Goal: Complete application form: Complete application form

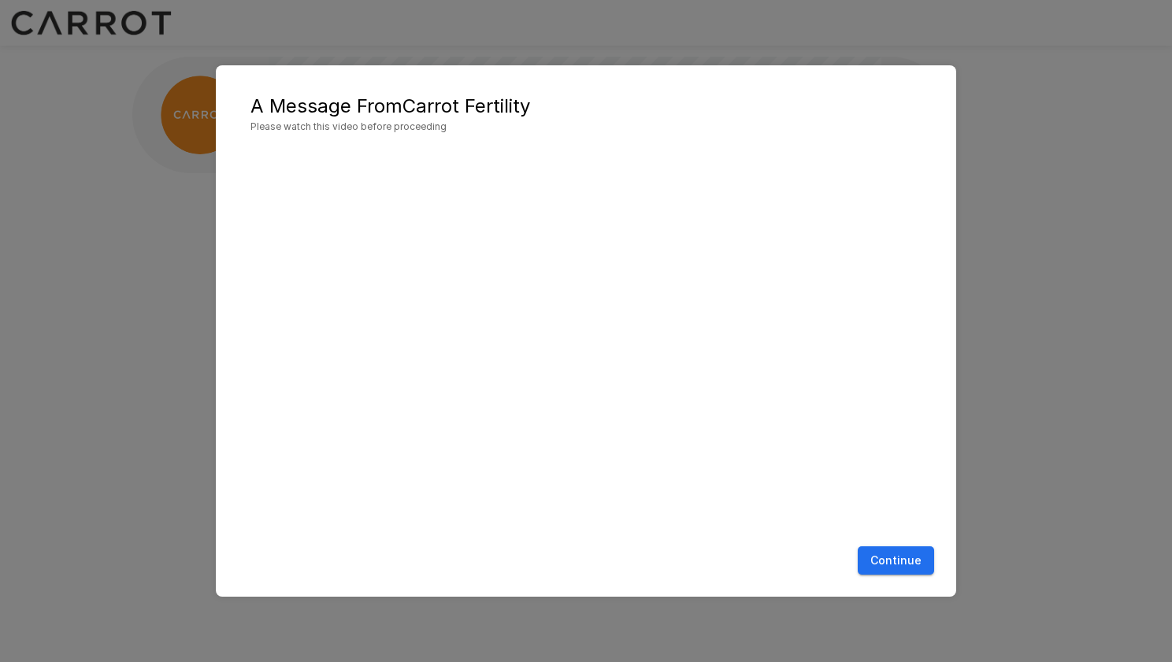
click at [896, 561] on button "Continue" at bounding box center [896, 561] width 76 height 29
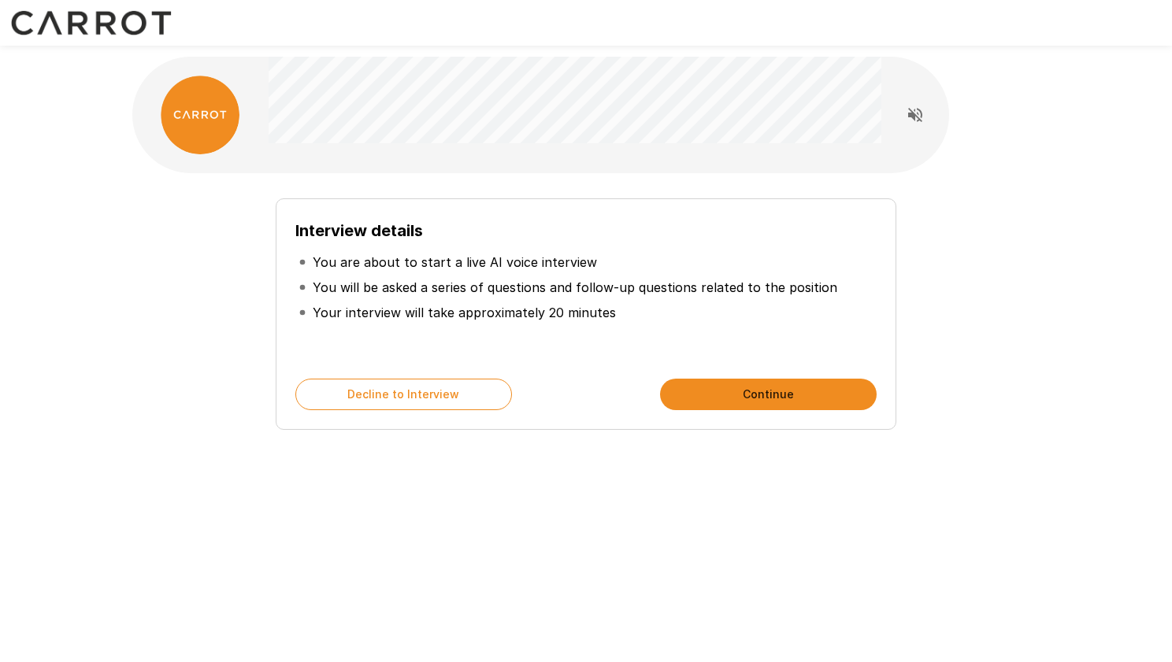
click at [696, 395] on button "Continue" at bounding box center [768, 395] width 217 height 32
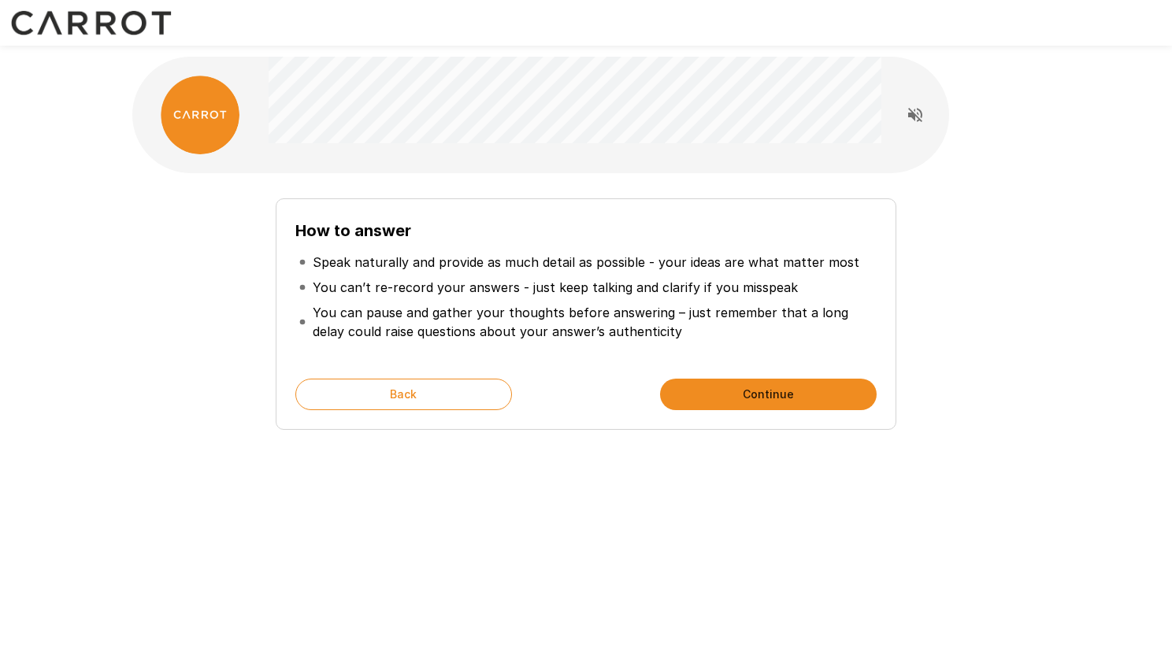
click at [769, 380] on button "Continue" at bounding box center [768, 395] width 217 height 32
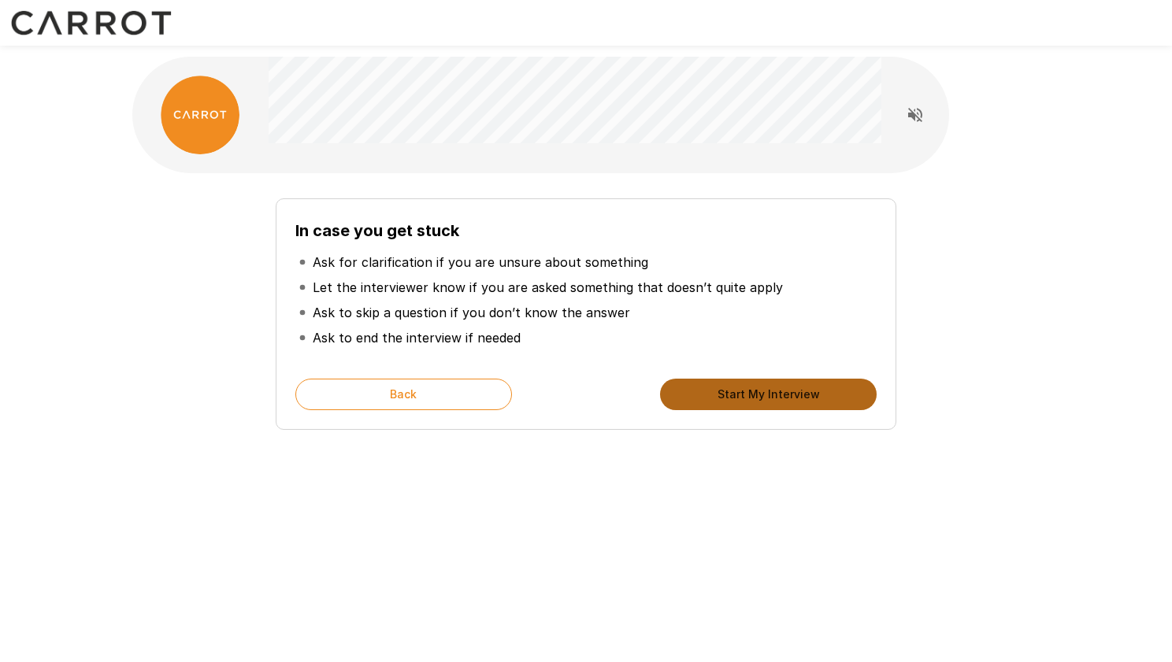
click at [766, 384] on button "Start My Interview" at bounding box center [768, 395] width 217 height 32
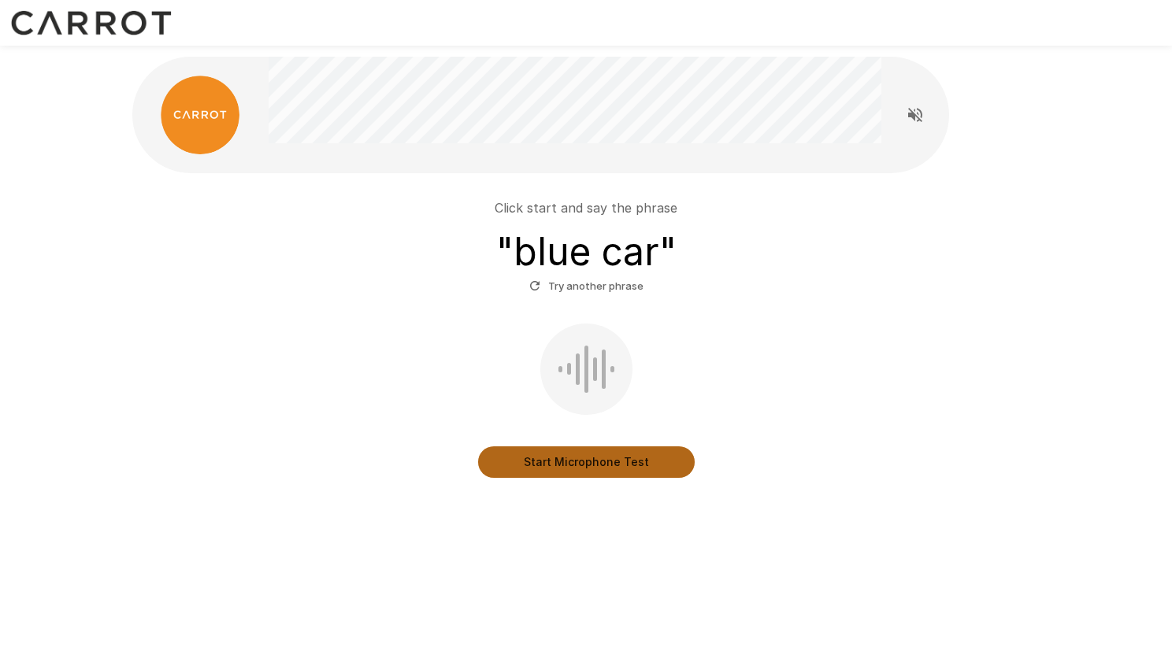
click at [608, 458] on button "Start Microphone Test" at bounding box center [586, 463] width 217 height 32
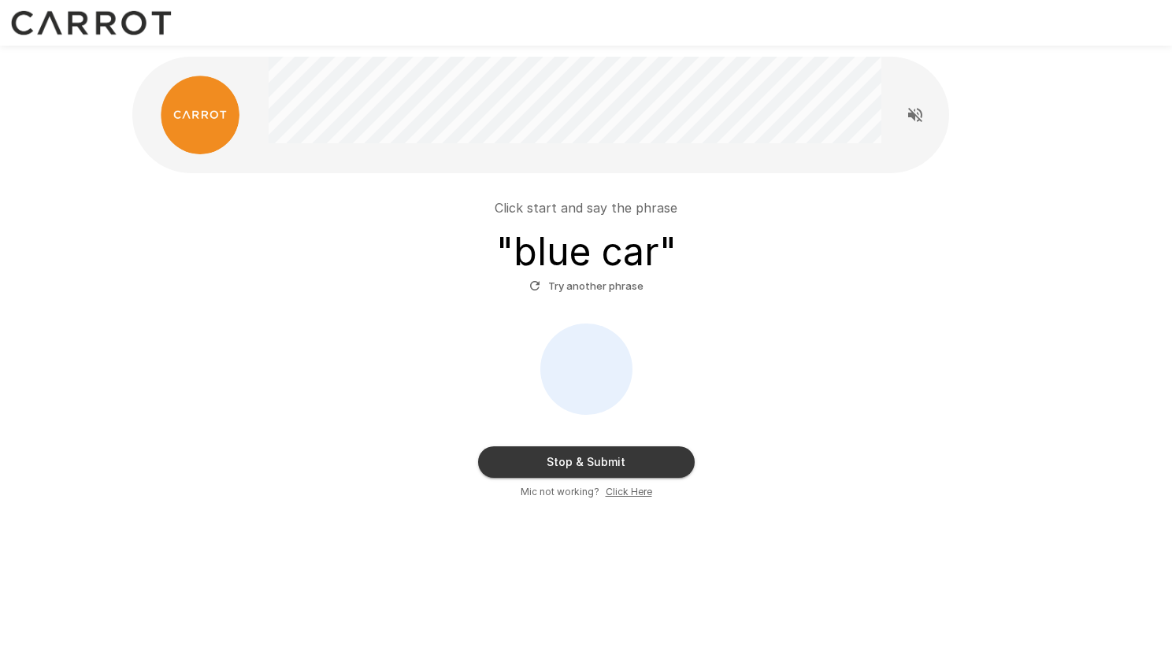
click at [595, 288] on button "Try another phrase" at bounding box center [586, 286] width 122 height 24
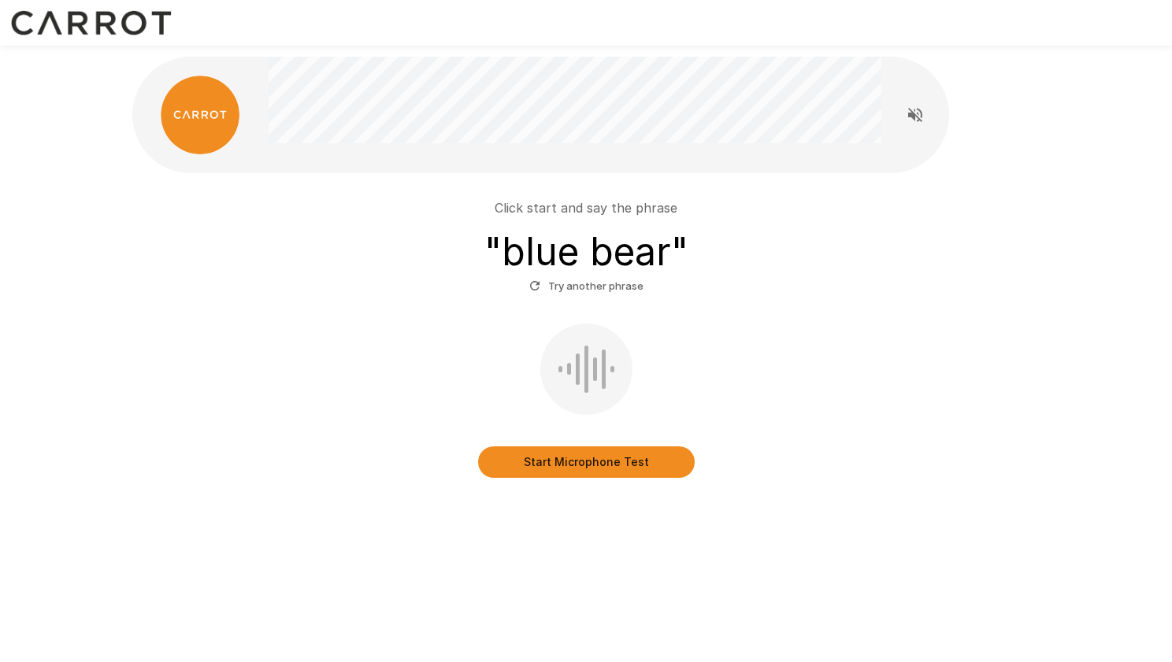
click at [595, 462] on button "Start Microphone Test" at bounding box center [586, 463] width 217 height 32
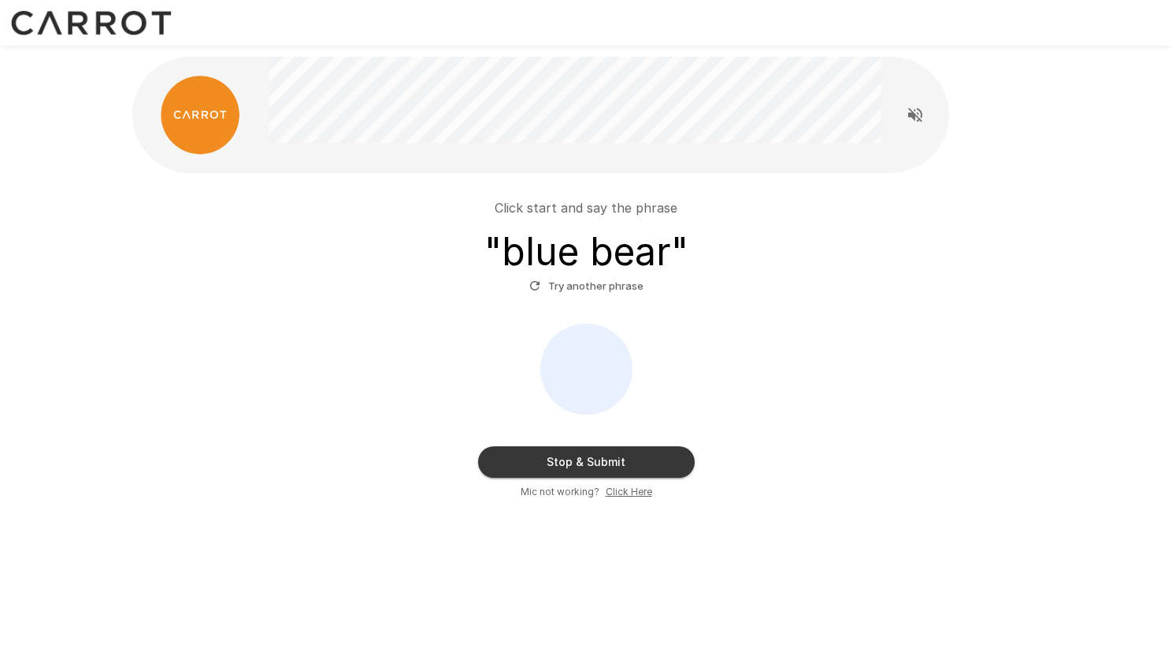
click at [614, 452] on button "Stop & Submit" at bounding box center [586, 463] width 217 height 32
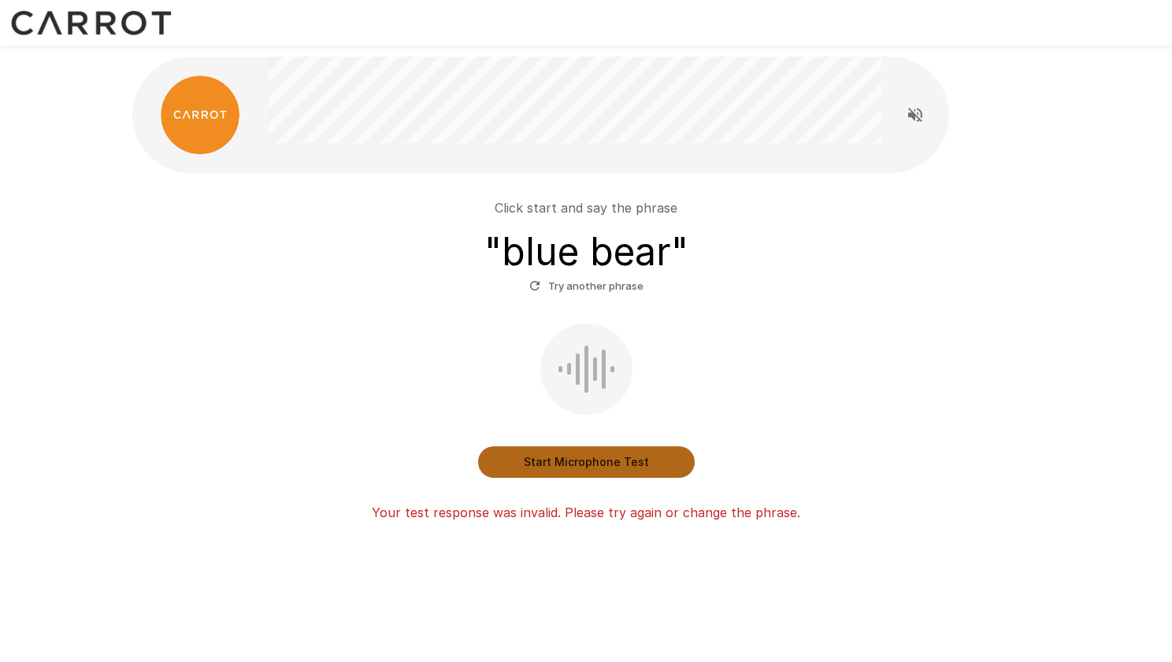
click at [561, 460] on button "Start Microphone Test" at bounding box center [586, 463] width 217 height 32
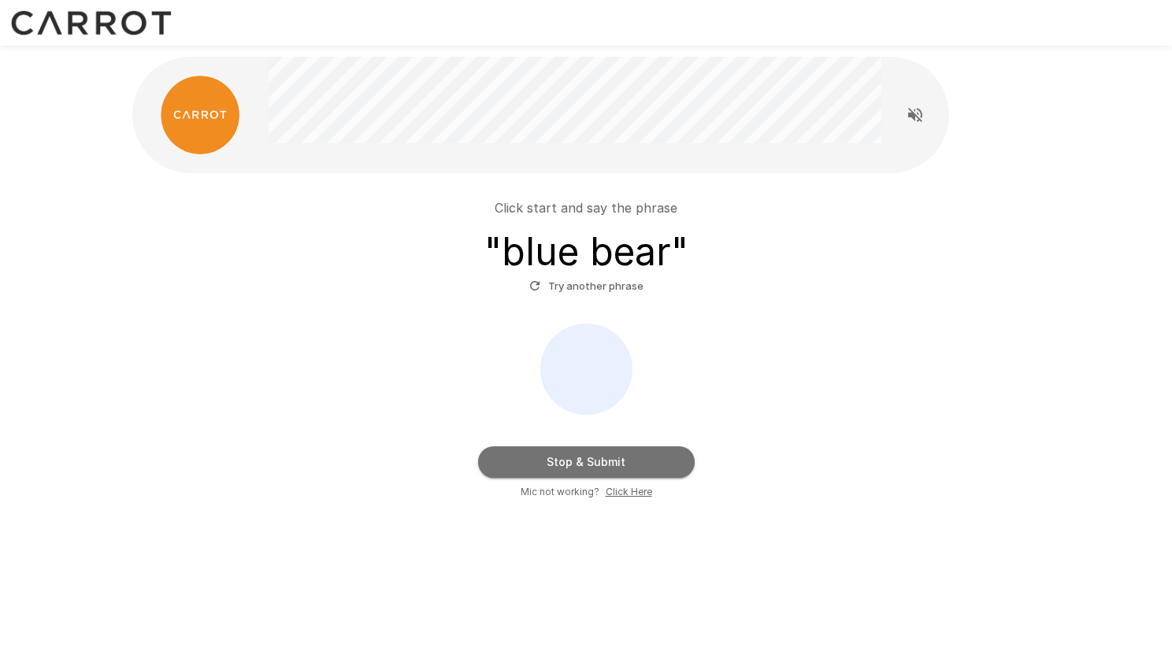
click at [560, 462] on button "Stop & Submit" at bounding box center [586, 463] width 217 height 32
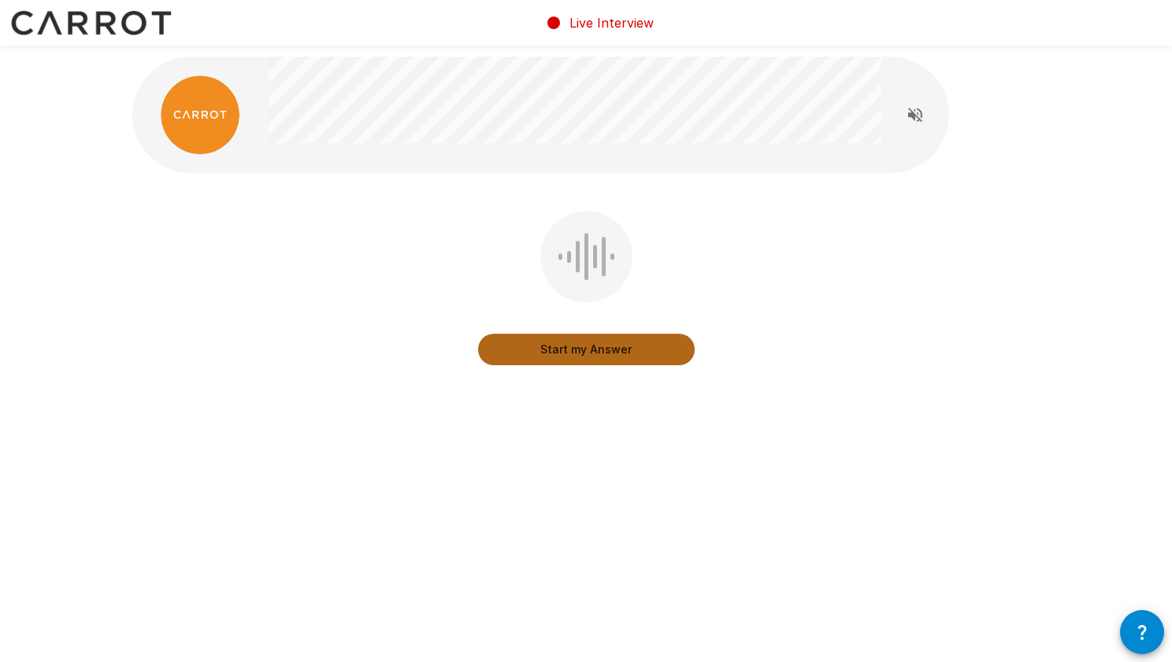
click at [580, 347] on button "Start my Answer" at bounding box center [586, 350] width 217 height 32
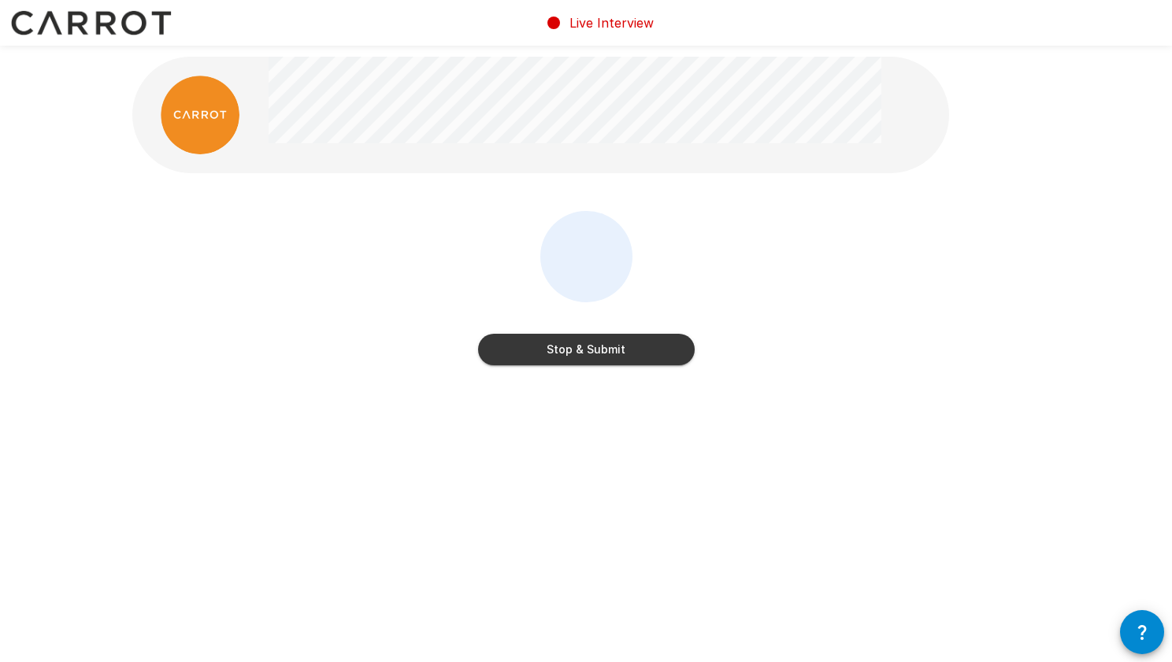
click at [580, 347] on button "Stop & Submit" at bounding box center [586, 350] width 217 height 32
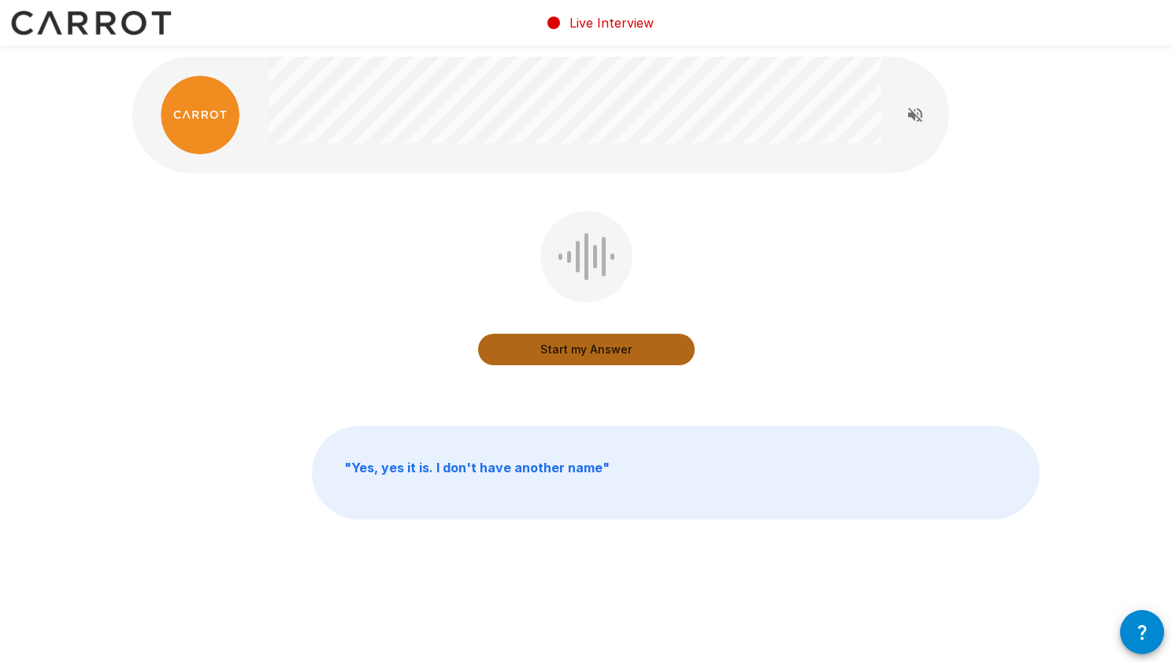
click at [581, 347] on button "Start my Answer" at bounding box center [586, 350] width 217 height 32
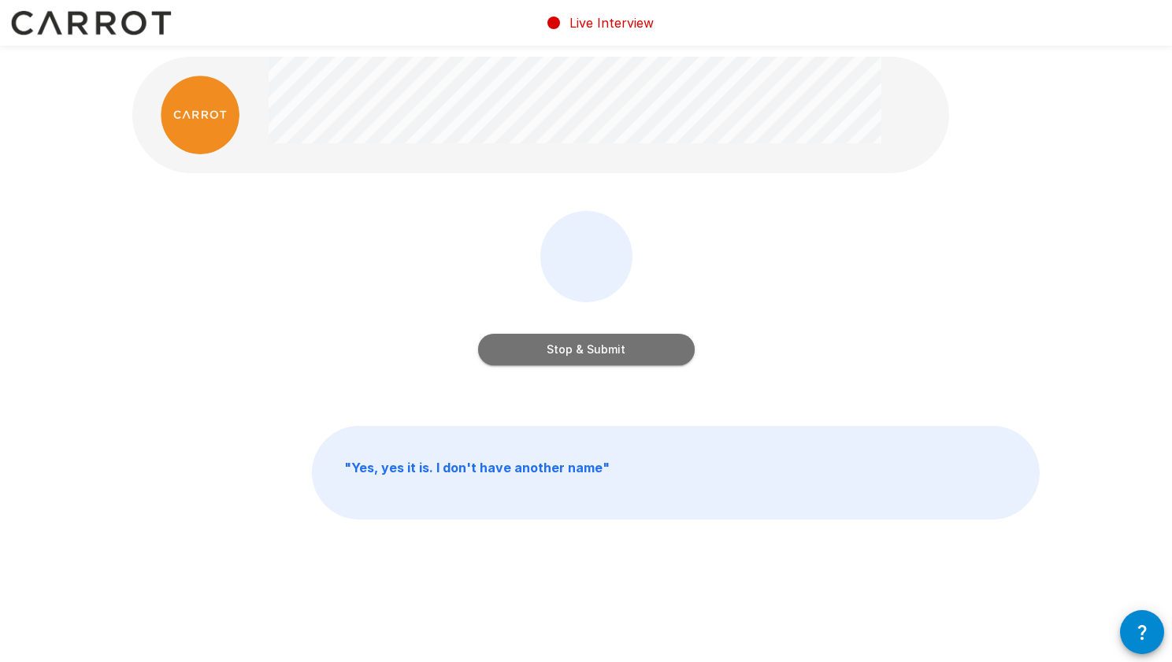
click at [563, 350] on button "Stop & Submit" at bounding box center [586, 350] width 217 height 32
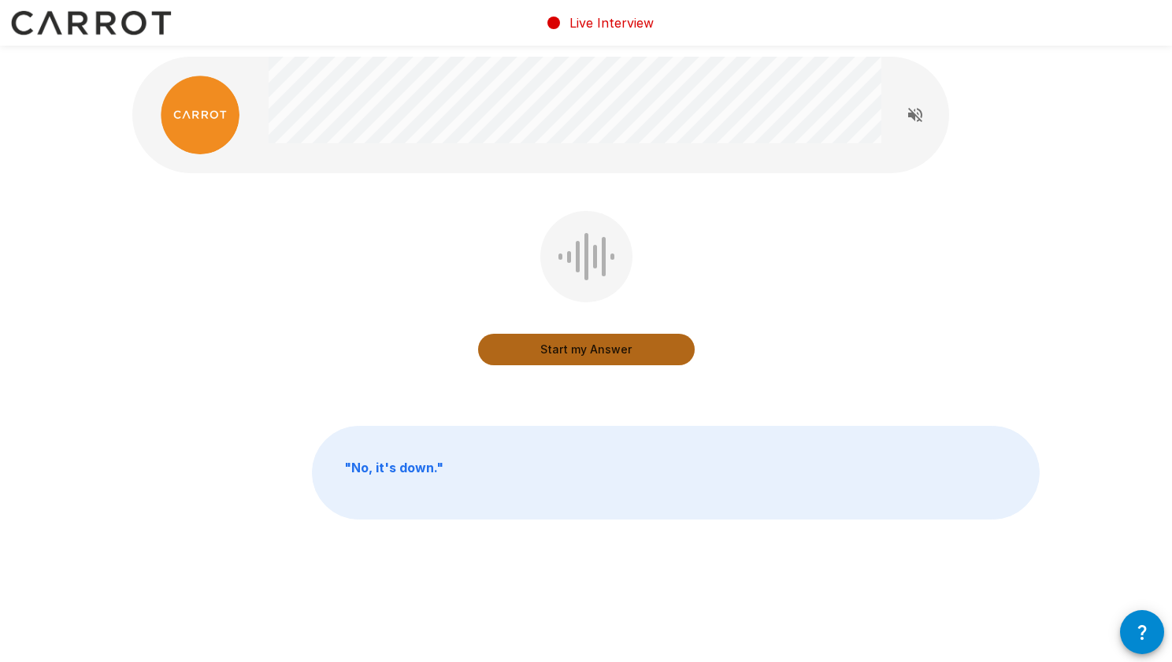
click at [607, 362] on button "Start my Answer" at bounding box center [586, 350] width 217 height 32
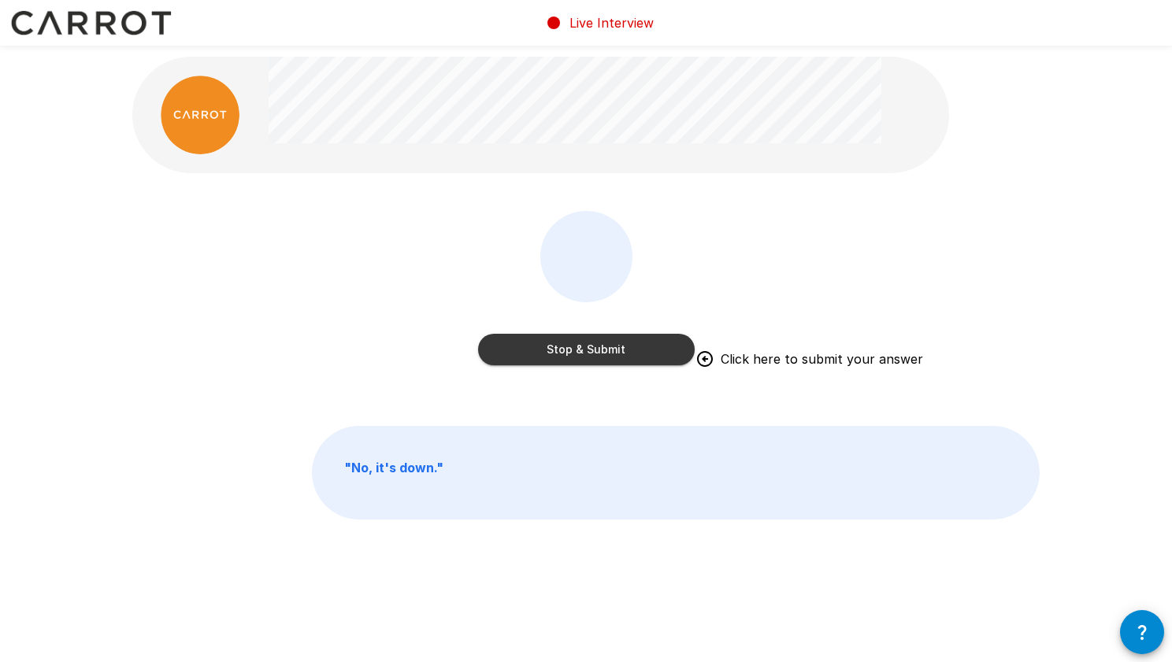
click at [613, 356] on button "Stop & Submit" at bounding box center [586, 350] width 217 height 32
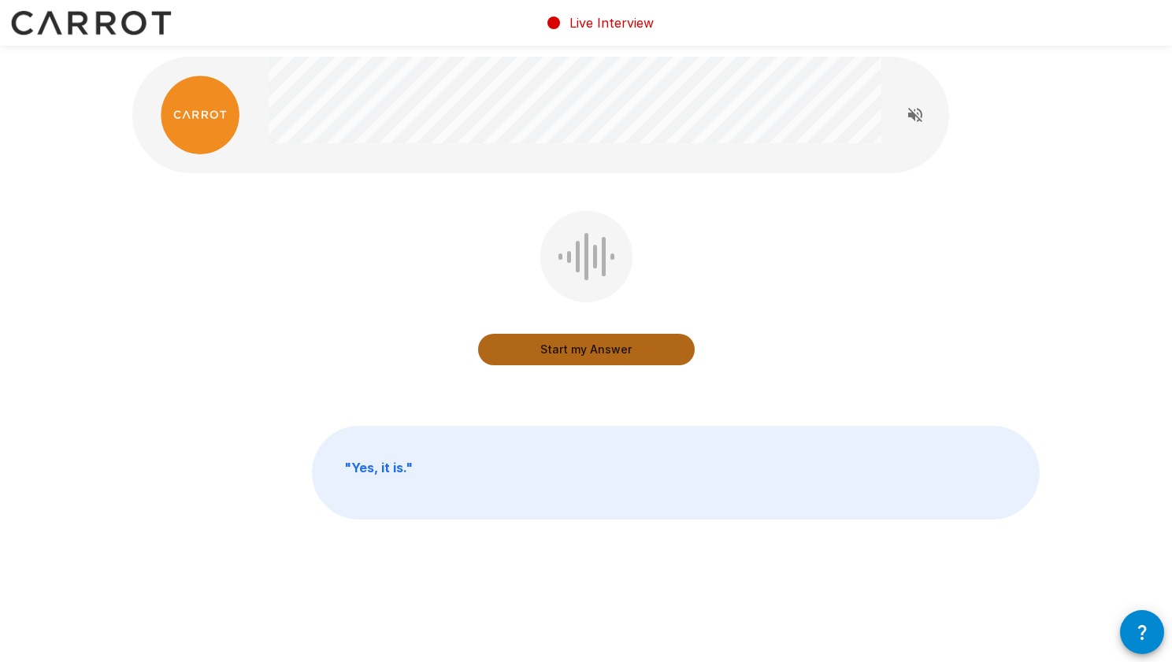
click at [574, 346] on button "Start my Answer" at bounding box center [586, 350] width 217 height 32
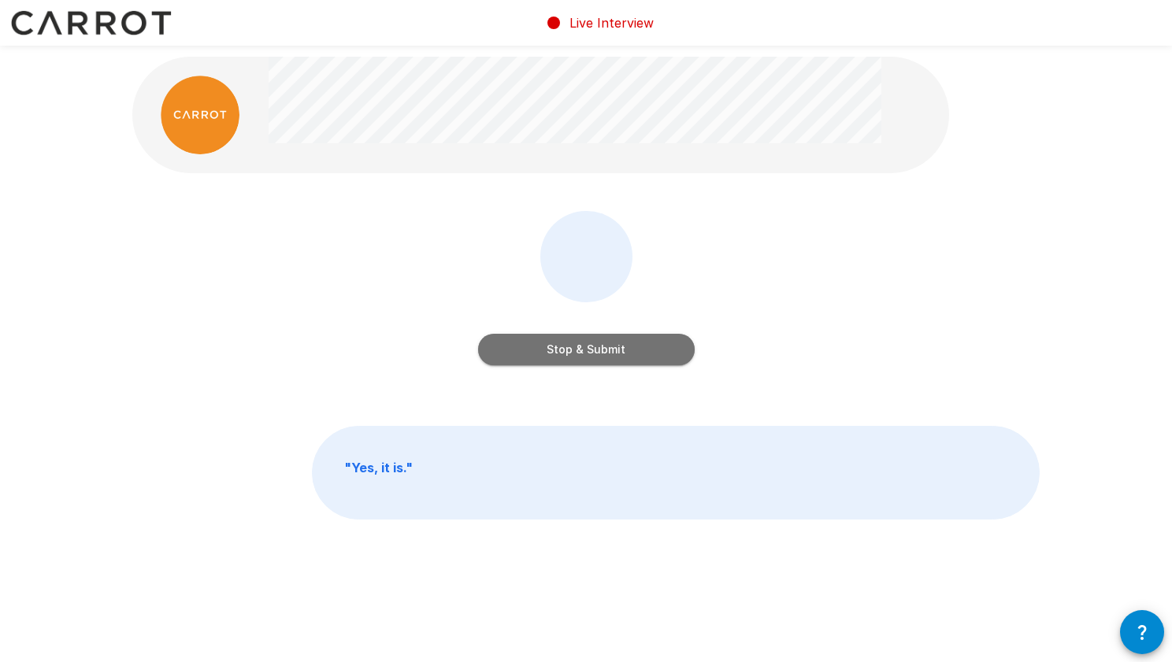
click at [619, 351] on button "Stop & Submit" at bounding box center [586, 350] width 217 height 32
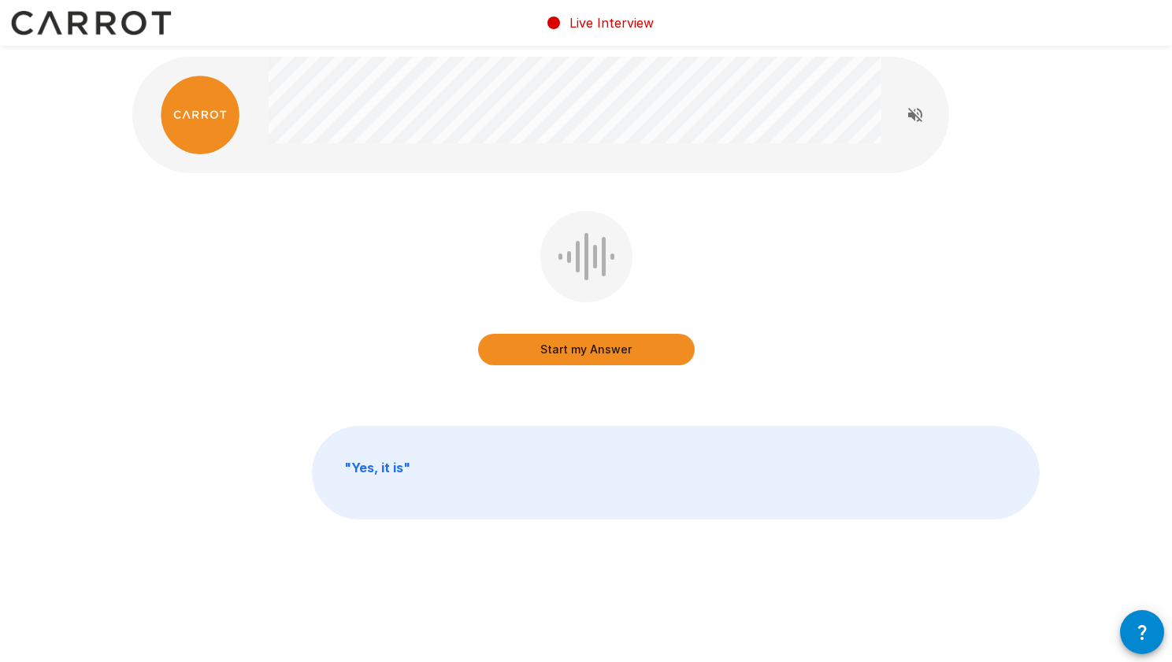
click at [640, 357] on button "Start my Answer" at bounding box center [586, 350] width 217 height 32
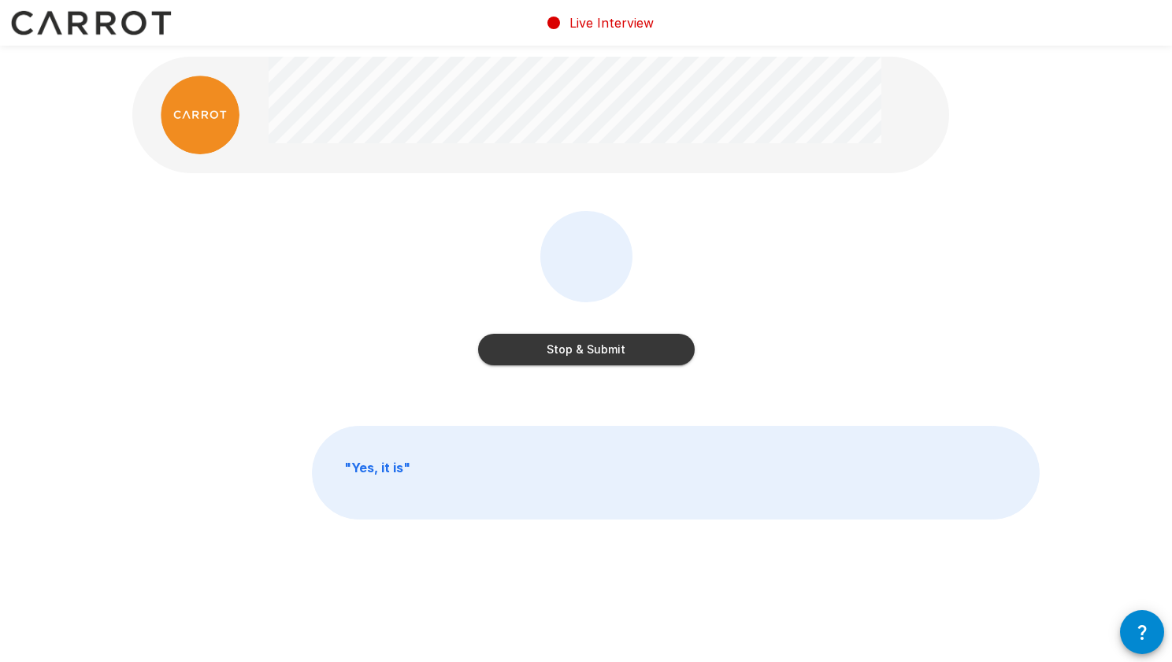
click at [614, 344] on button "Stop & Submit" at bounding box center [586, 350] width 217 height 32
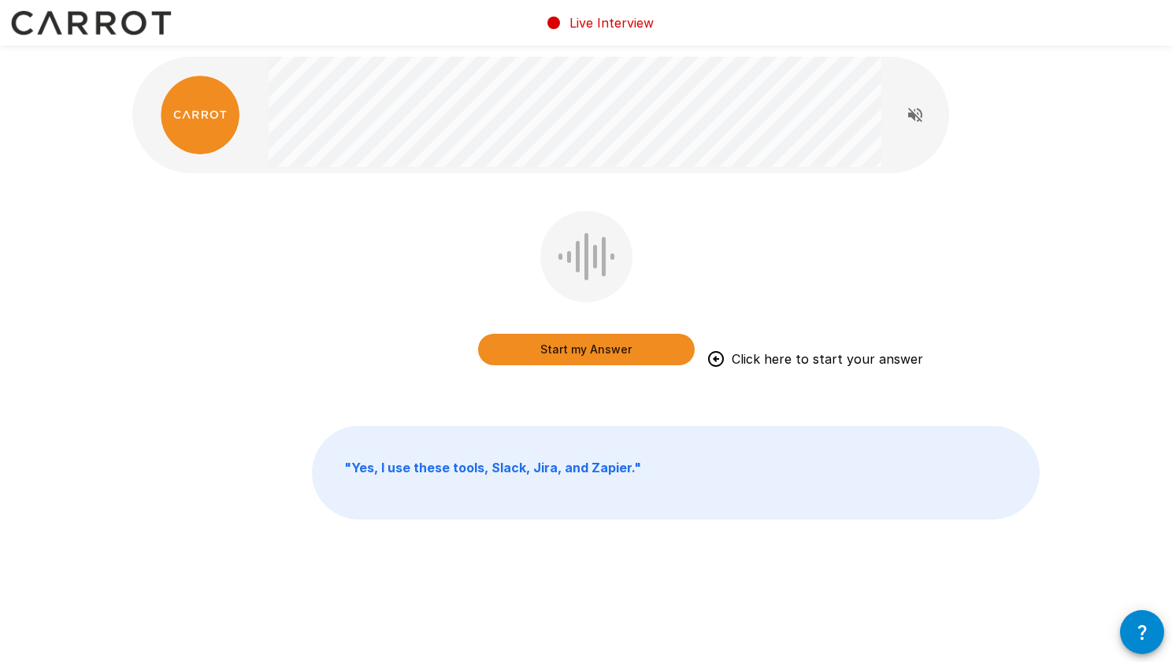
click at [580, 354] on button "Start my Answer" at bounding box center [586, 350] width 217 height 32
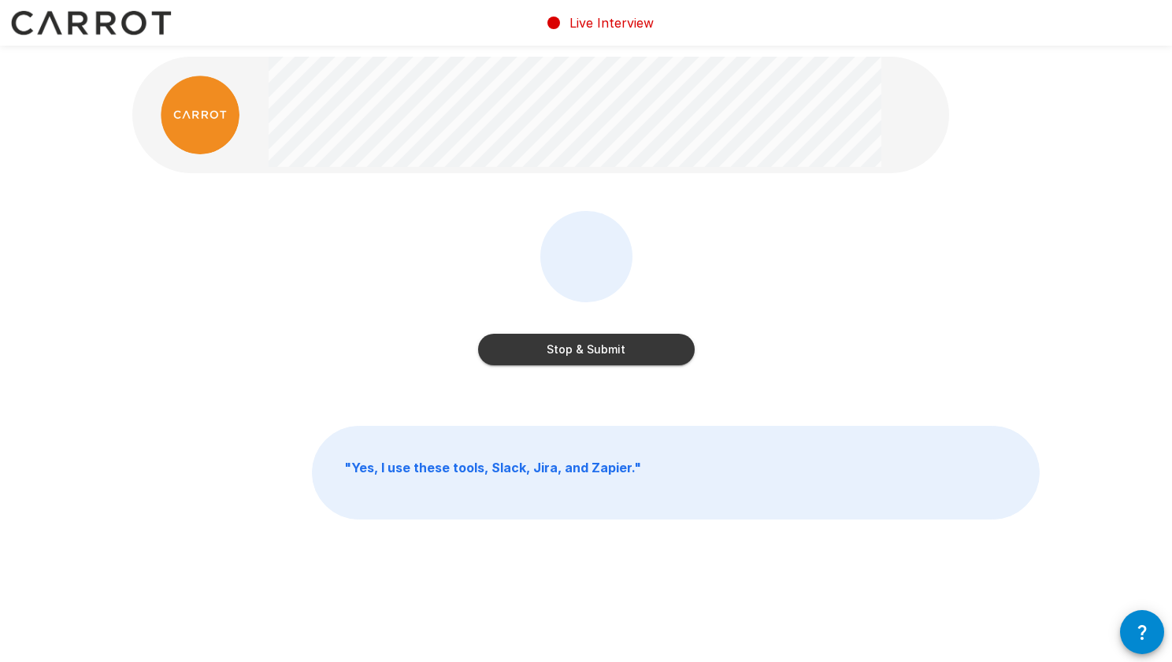
click at [660, 343] on button "Stop & Submit" at bounding box center [586, 350] width 217 height 32
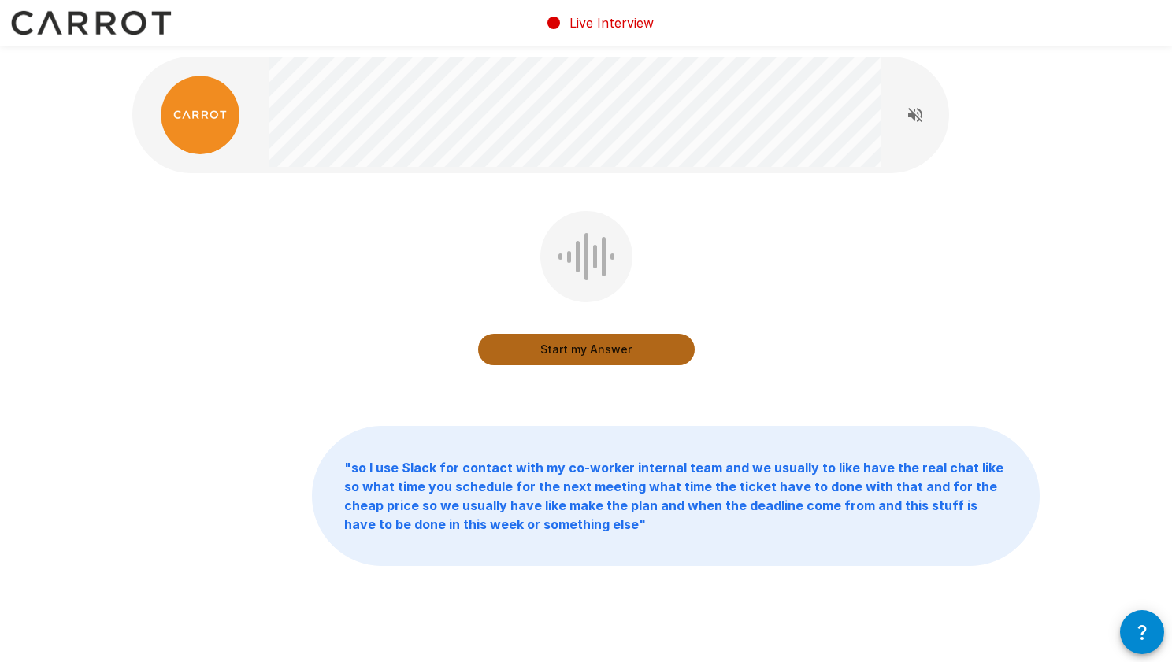
click at [609, 343] on button "Start my Answer" at bounding box center [586, 350] width 217 height 32
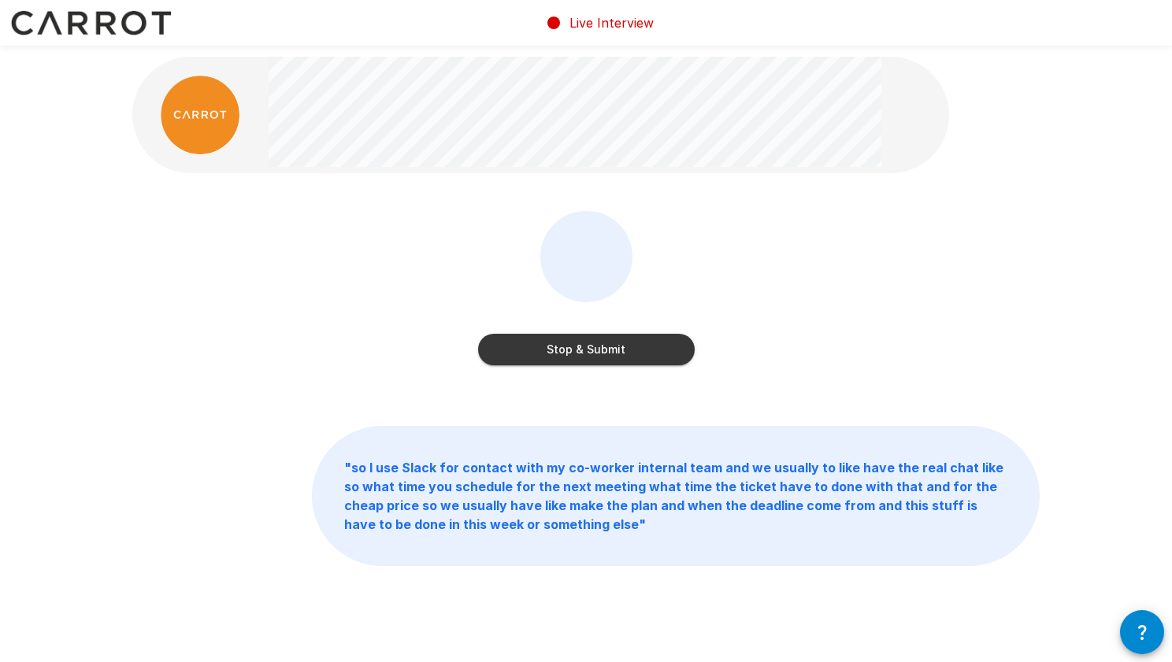
click at [581, 343] on button "Stop & Submit" at bounding box center [586, 350] width 217 height 32
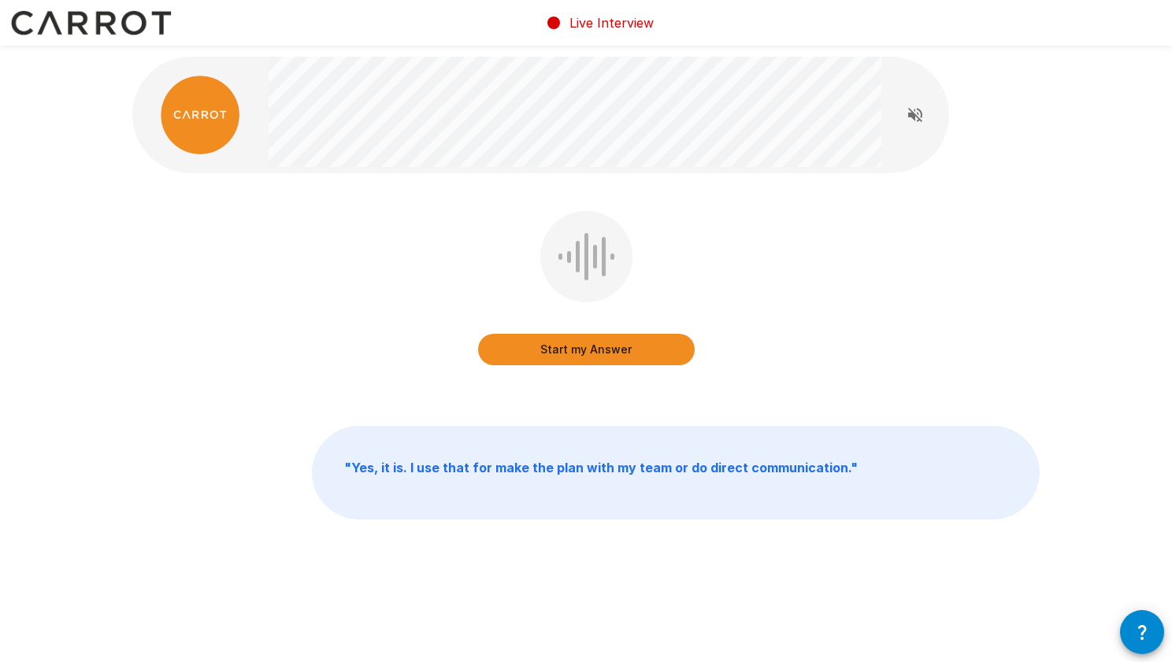
click at [625, 350] on button "Start my Answer" at bounding box center [586, 350] width 217 height 32
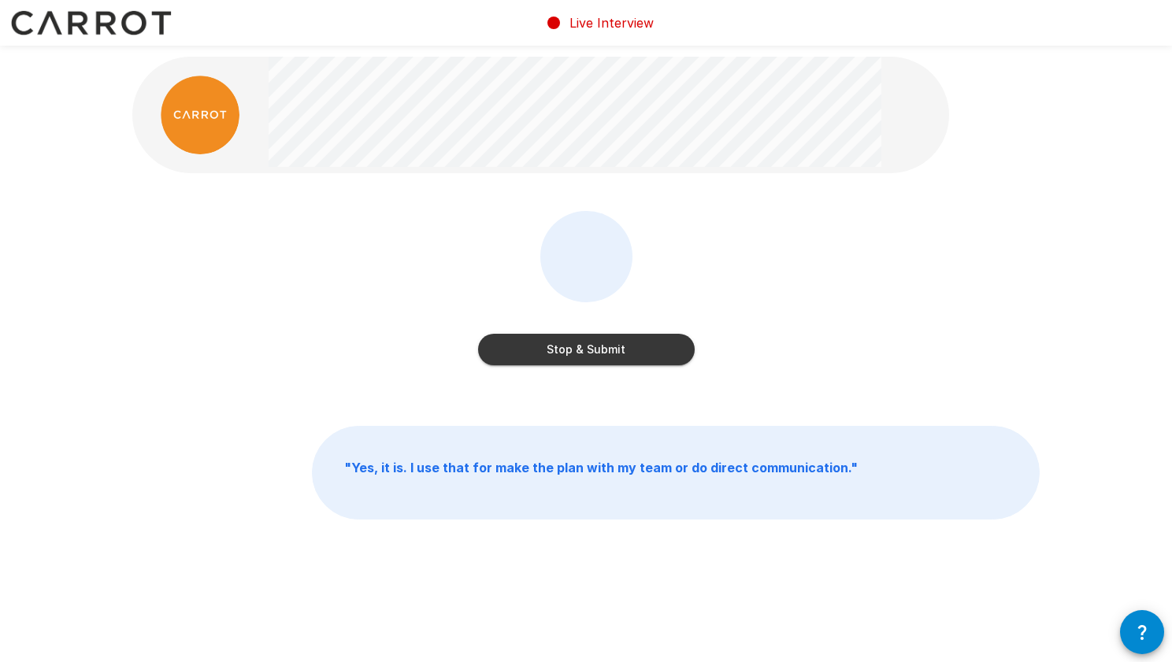
click at [647, 351] on button "Stop & Submit" at bounding box center [586, 350] width 217 height 32
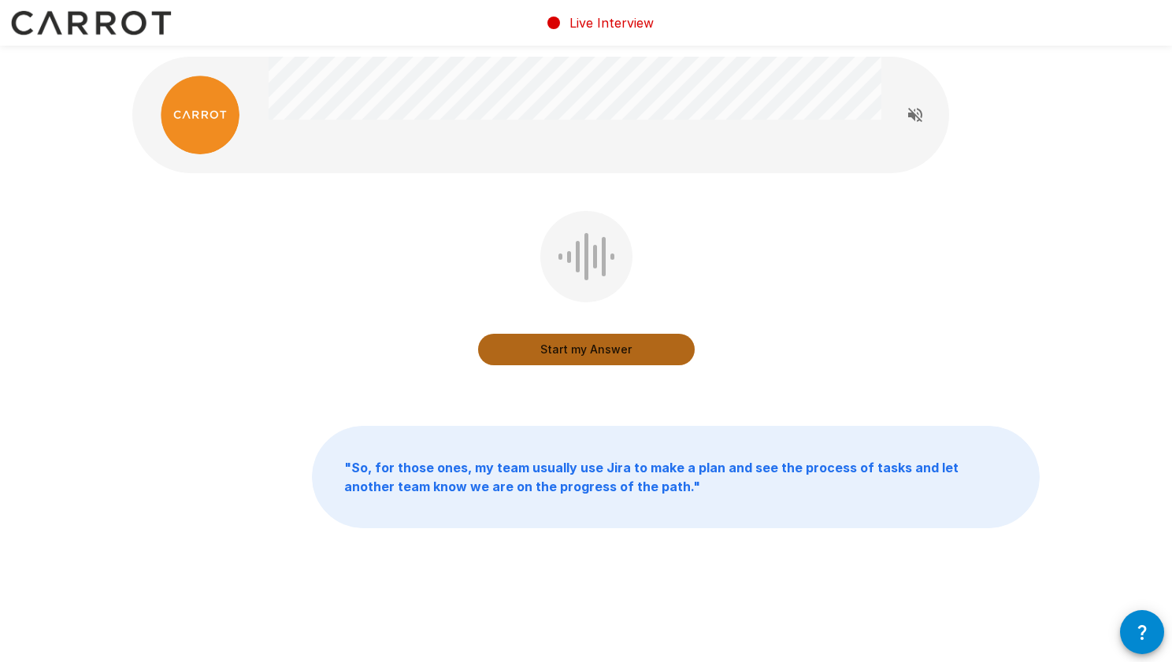
click at [633, 351] on button "Start my Answer" at bounding box center [586, 350] width 217 height 32
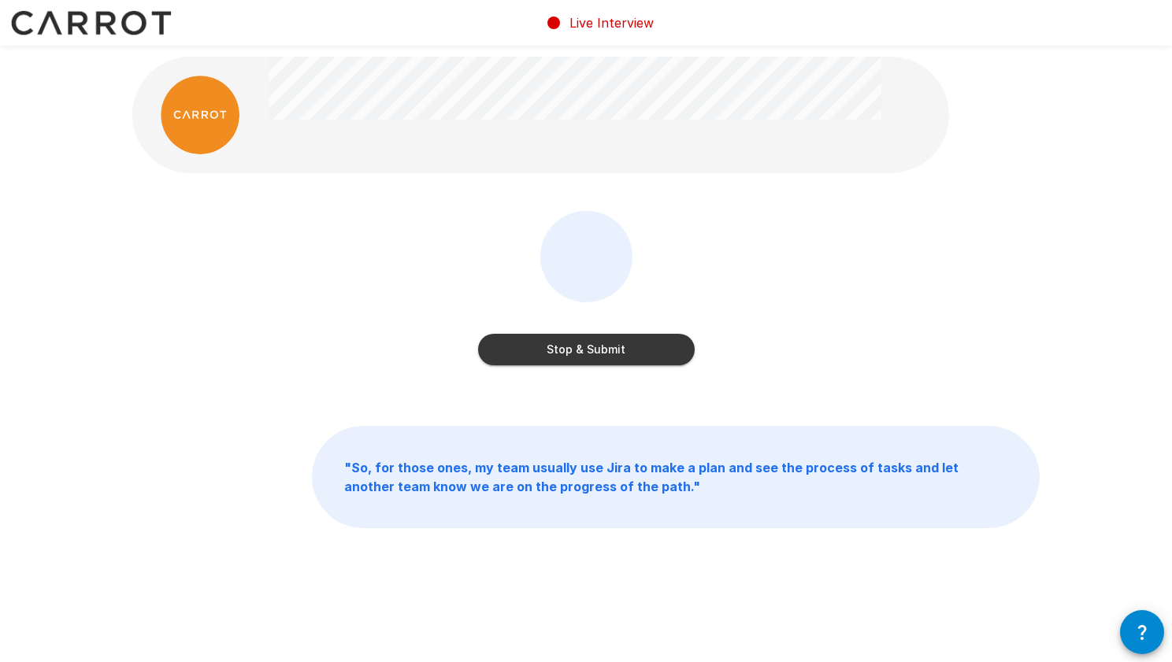
click at [633, 351] on button "Stop & Submit" at bounding box center [586, 350] width 217 height 32
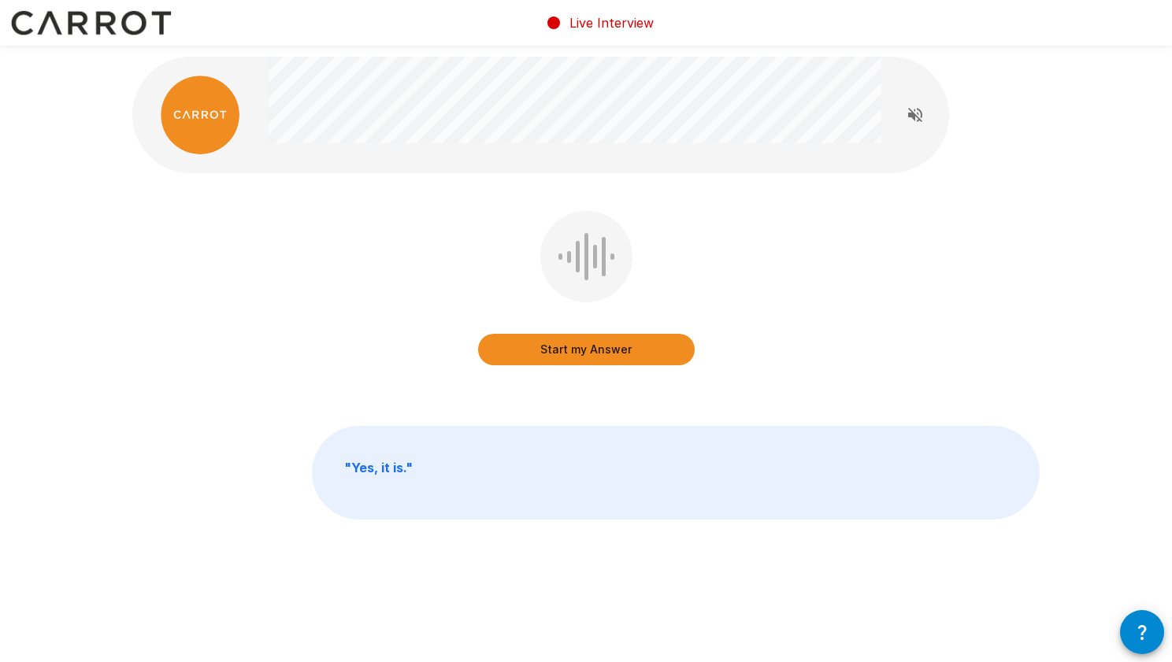
click at [565, 347] on button "Start my Answer" at bounding box center [586, 350] width 217 height 32
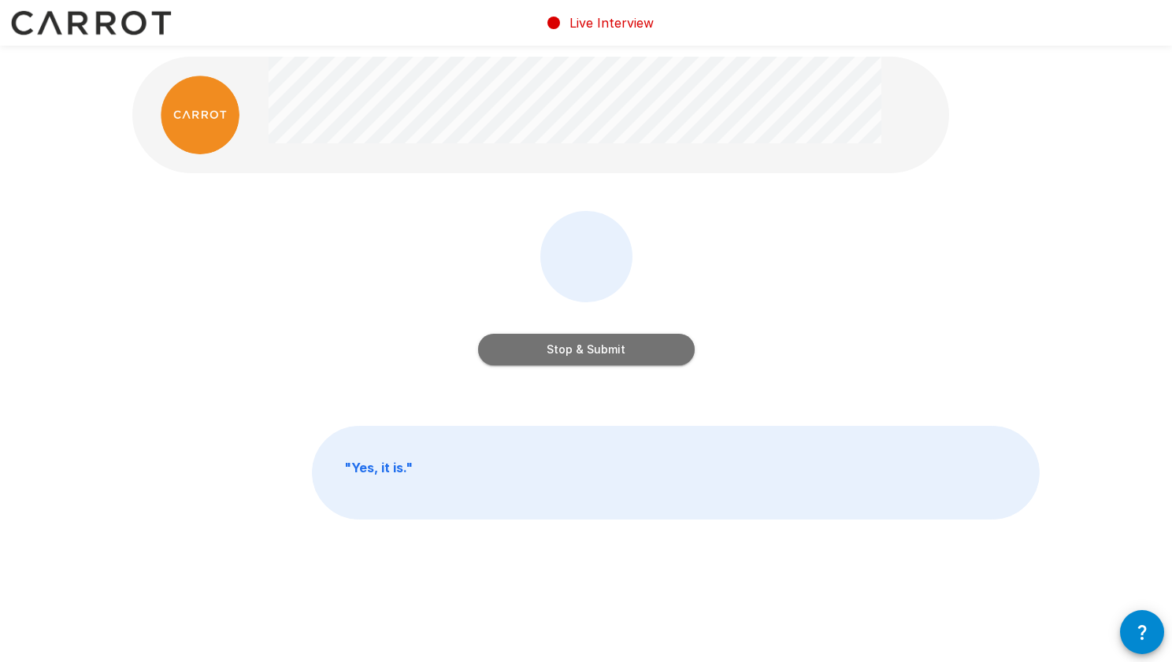
click at [652, 352] on button "Stop & Submit" at bounding box center [586, 350] width 217 height 32
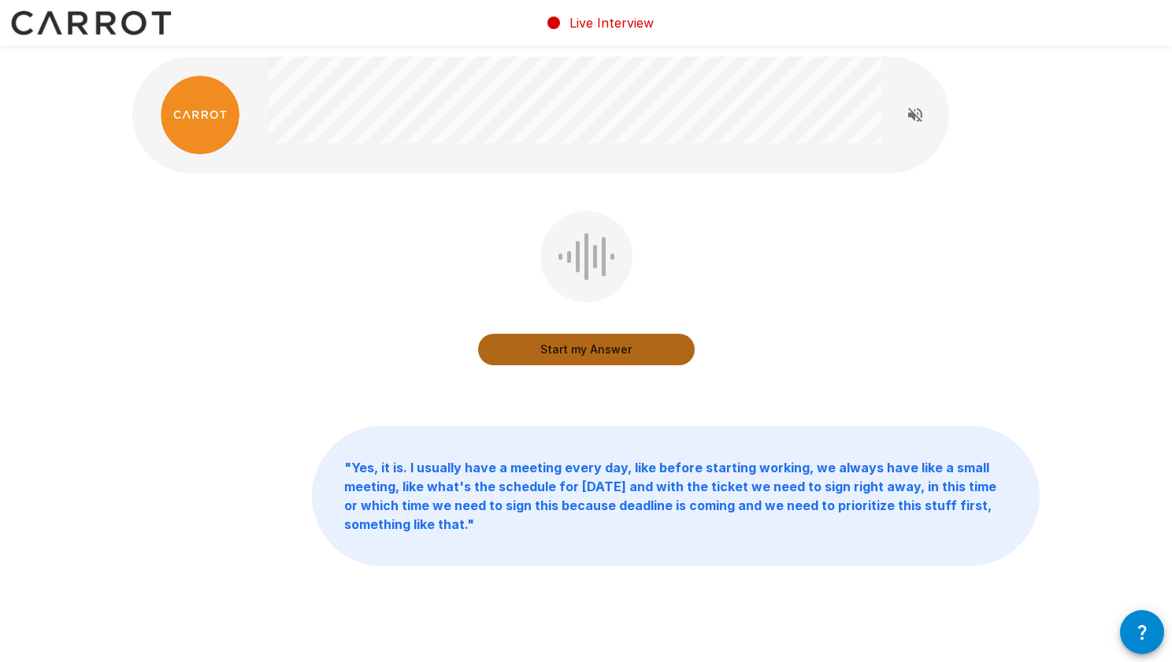
click at [585, 343] on button "Start my Answer" at bounding box center [586, 350] width 217 height 32
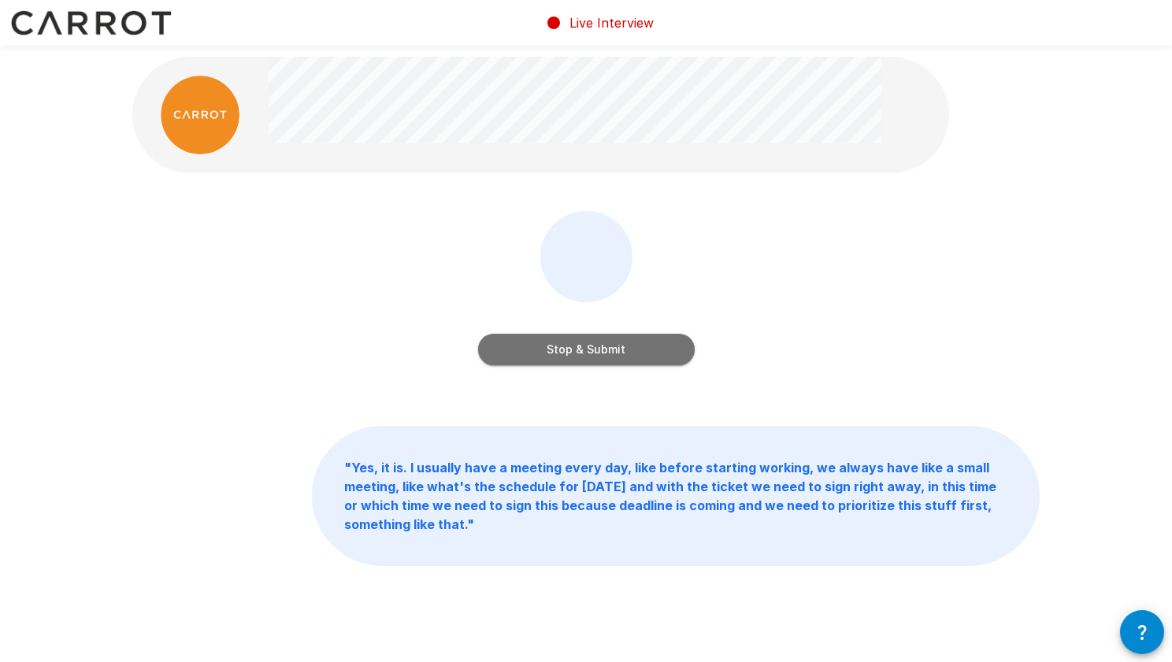
click at [625, 346] on button "Stop & Submit" at bounding box center [586, 350] width 217 height 32
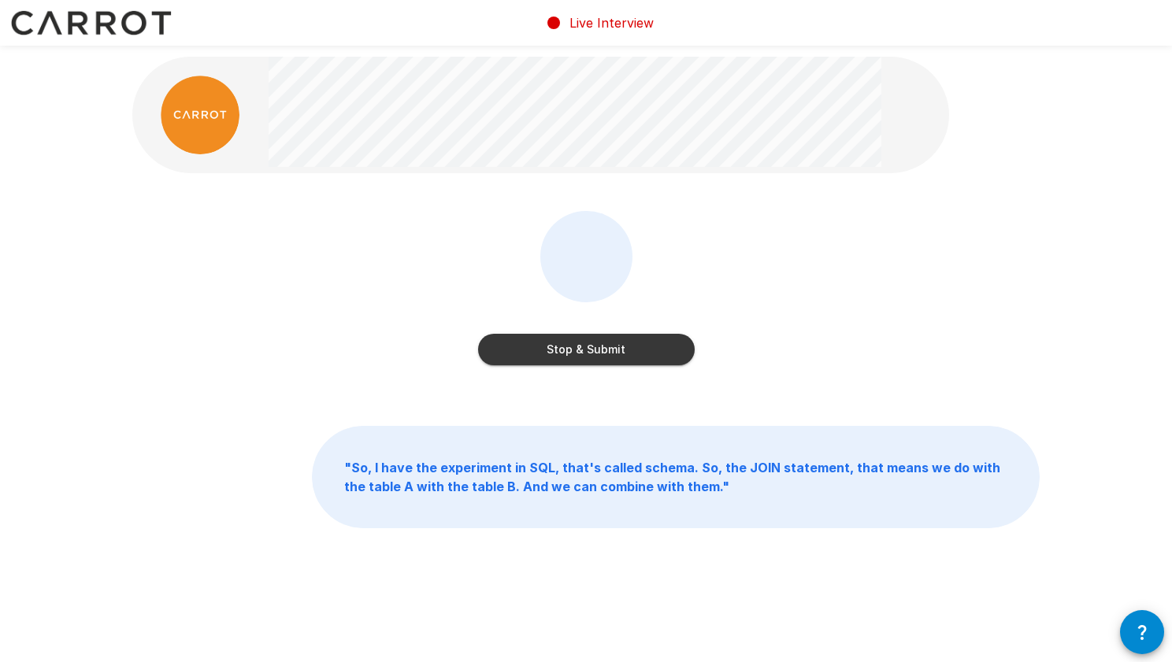
drag, startPoint x: 532, startPoint y: 350, endPoint x: 540, endPoint y: 347, distance: 9.0
click at [532, 350] on button "Stop & Submit" at bounding box center [586, 350] width 217 height 32
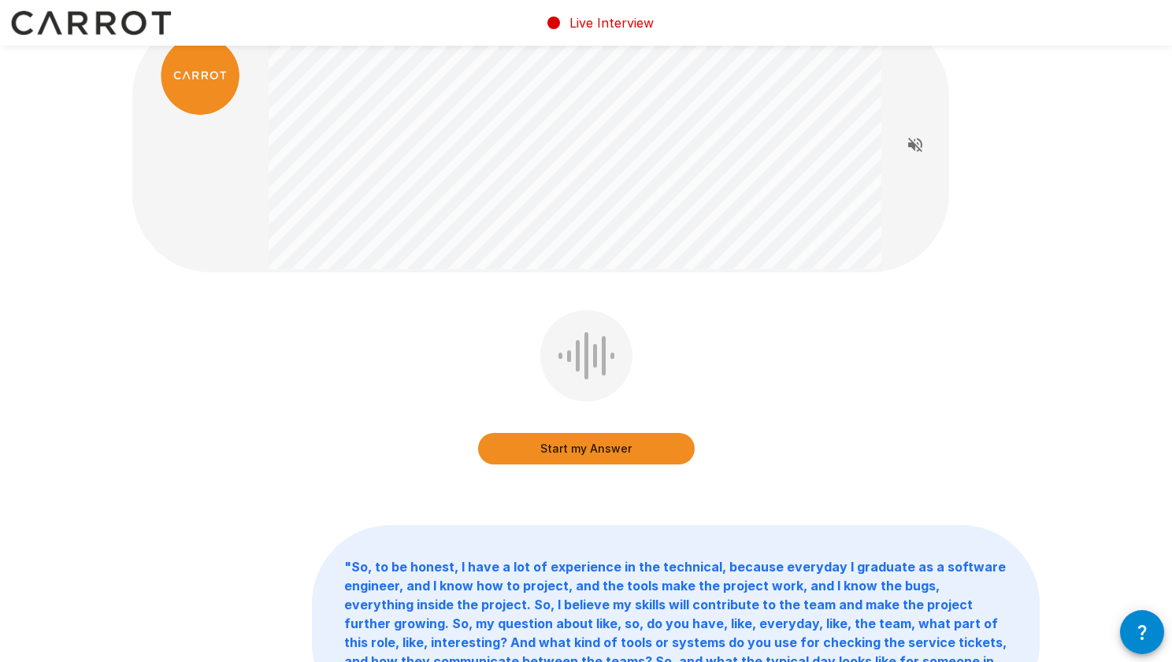
scroll to position [19, 0]
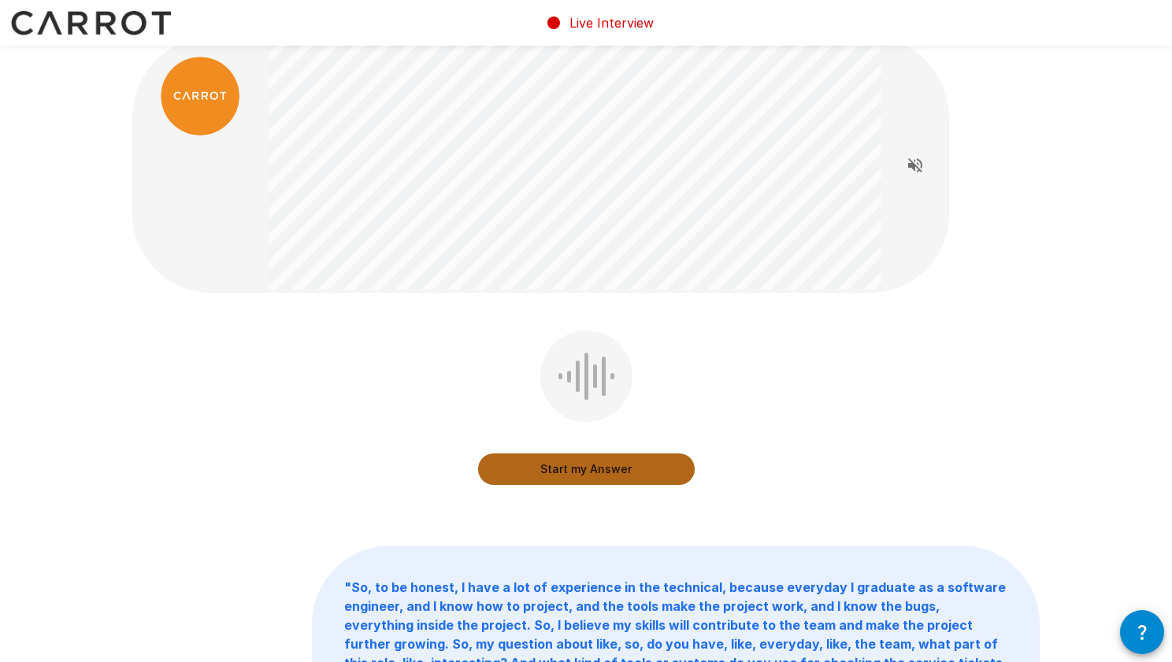
click at [579, 460] on button "Start my Answer" at bounding box center [586, 470] width 217 height 32
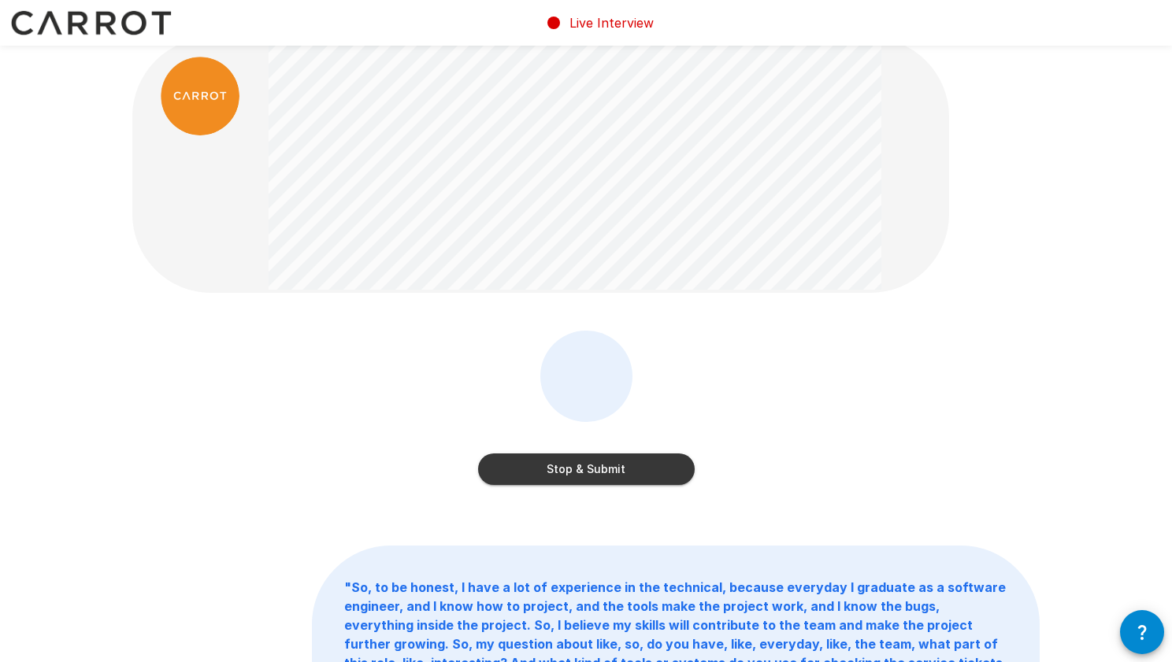
click at [617, 469] on button "Stop & Submit" at bounding box center [586, 470] width 217 height 32
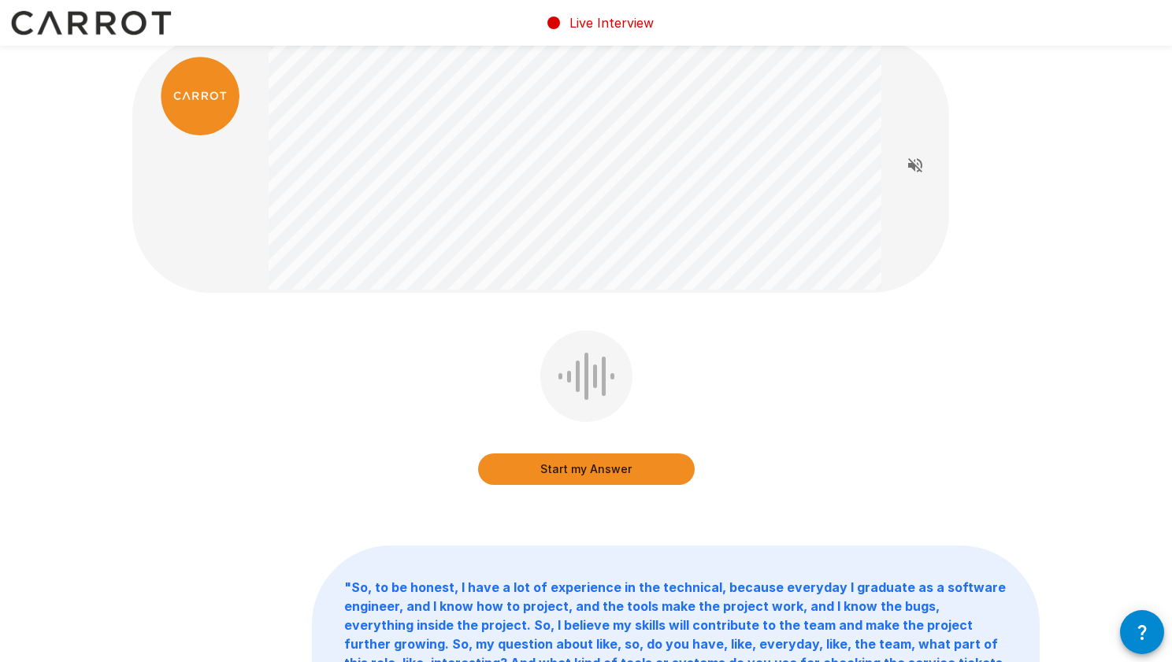
scroll to position [0, 0]
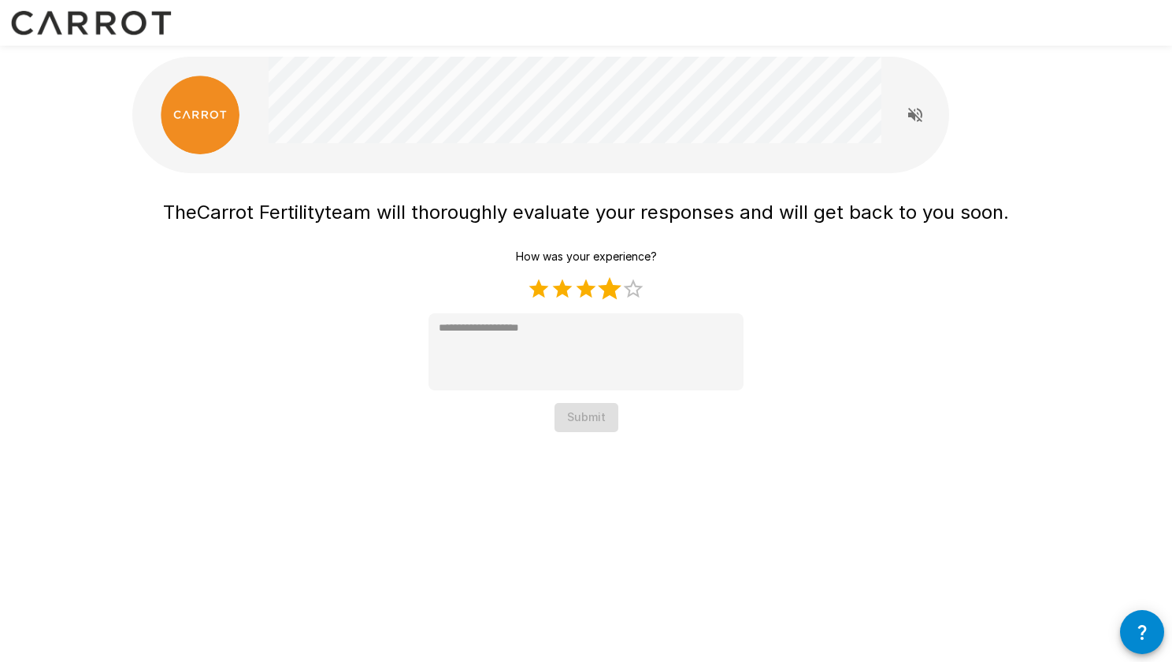
drag, startPoint x: 614, startPoint y: 291, endPoint x: 588, endPoint y: 299, distance: 27.4
click at [614, 291] on label "4 Stars" at bounding box center [610, 289] width 24 height 24
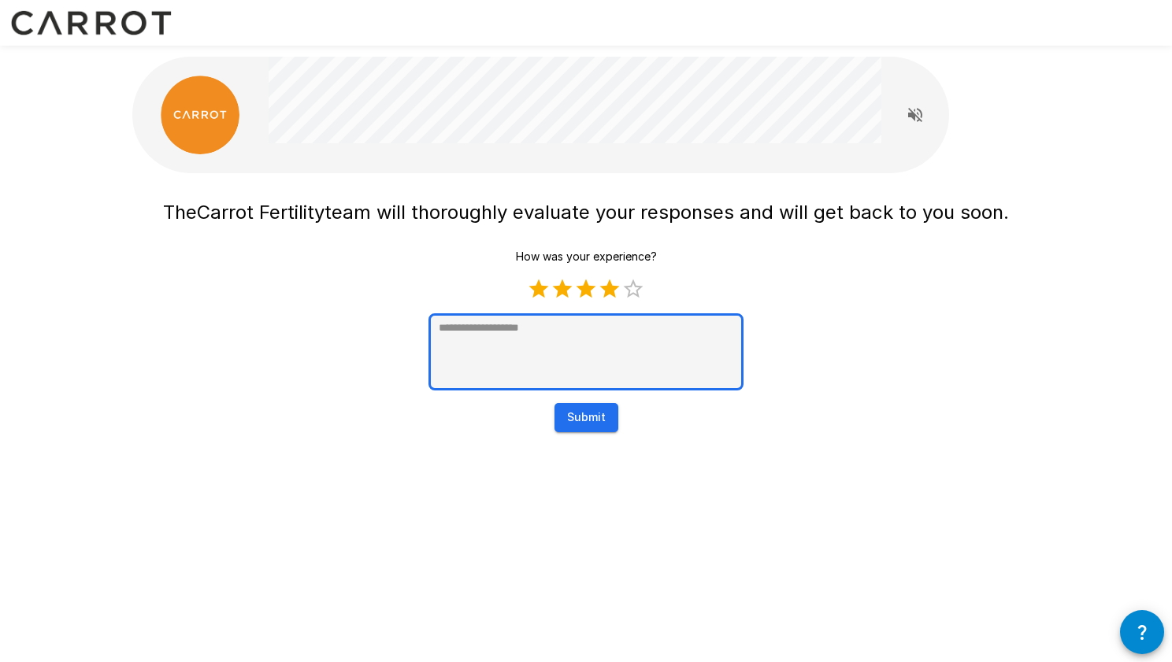
type textarea "*"
click at [549, 346] on textarea at bounding box center [585, 351] width 315 height 77
type textarea "*"
